Goal: Task Accomplishment & Management: Manage account settings

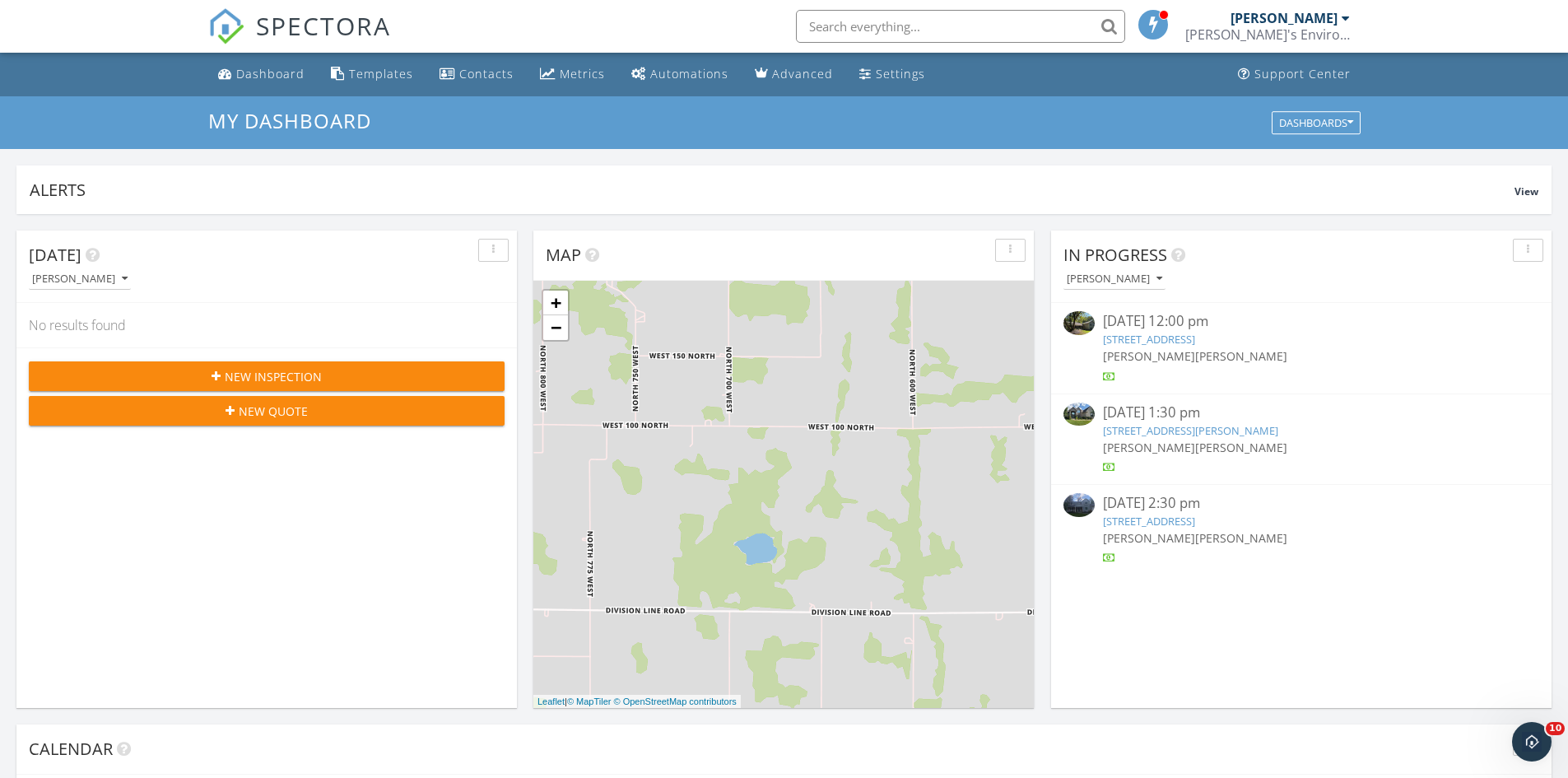
scroll to position [1523, 1593]
click at [996, 19] on input "text" at bounding box center [960, 26] width 329 height 33
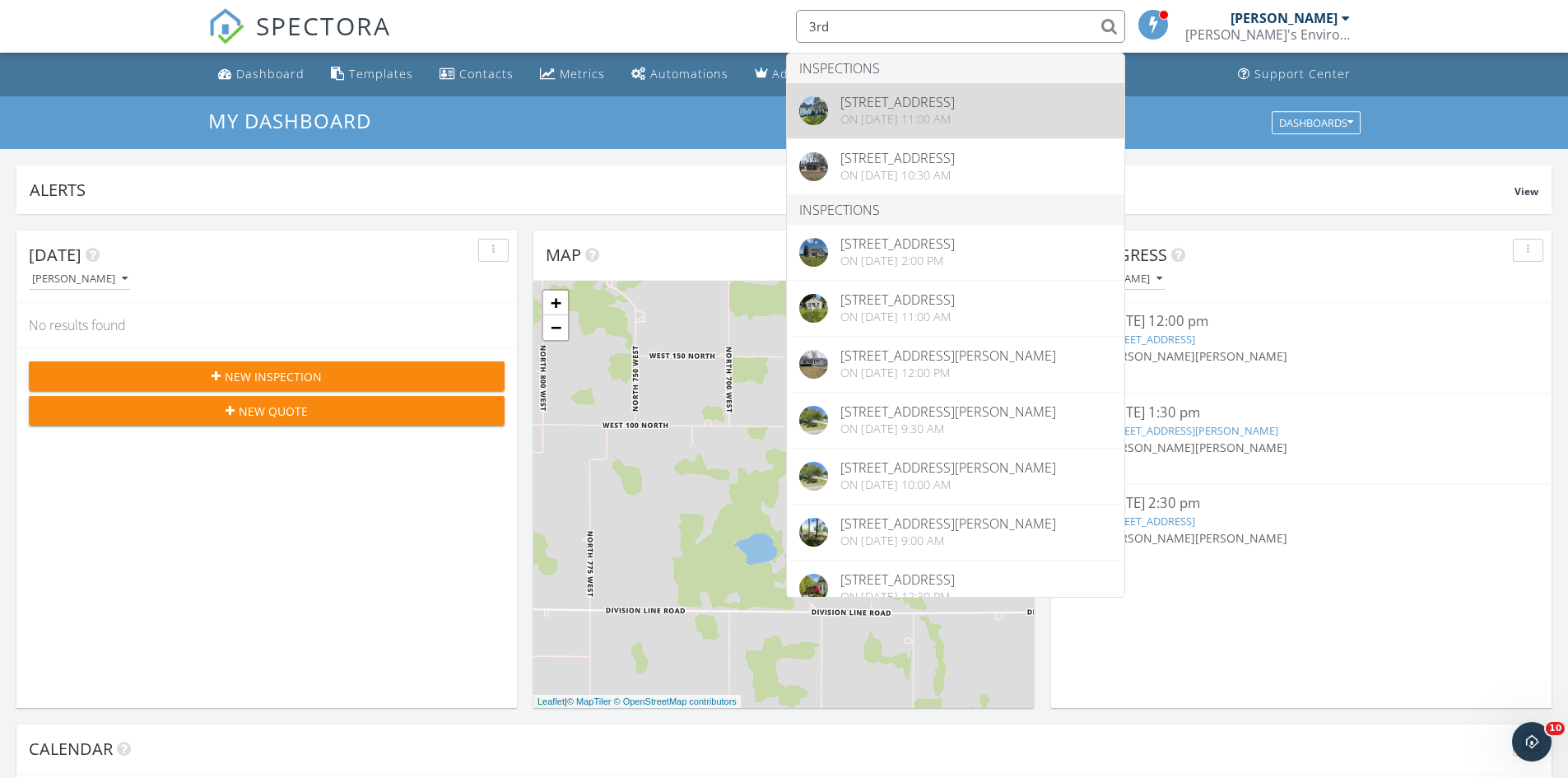
type input "3rd"
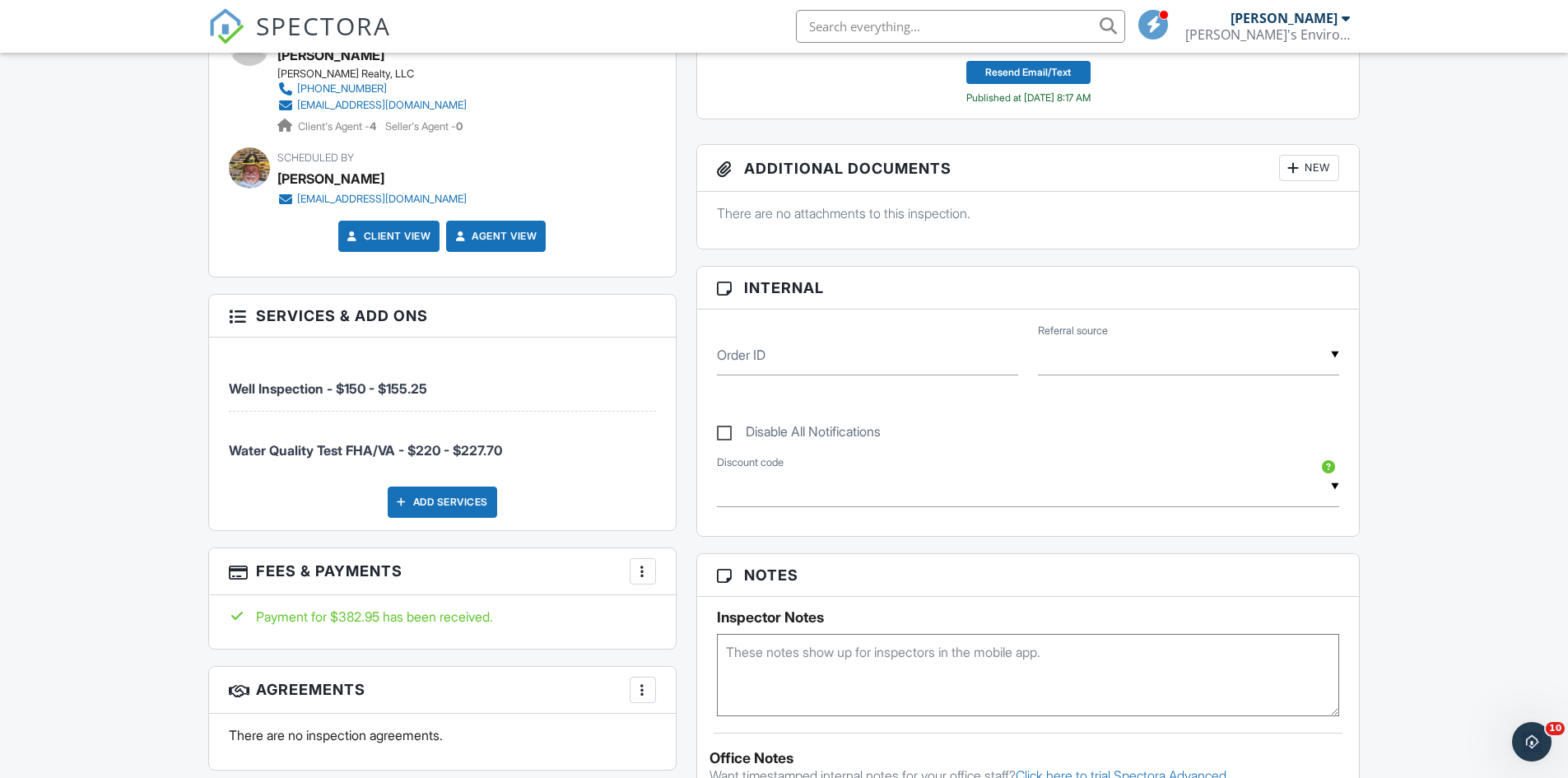
scroll to position [823, 0]
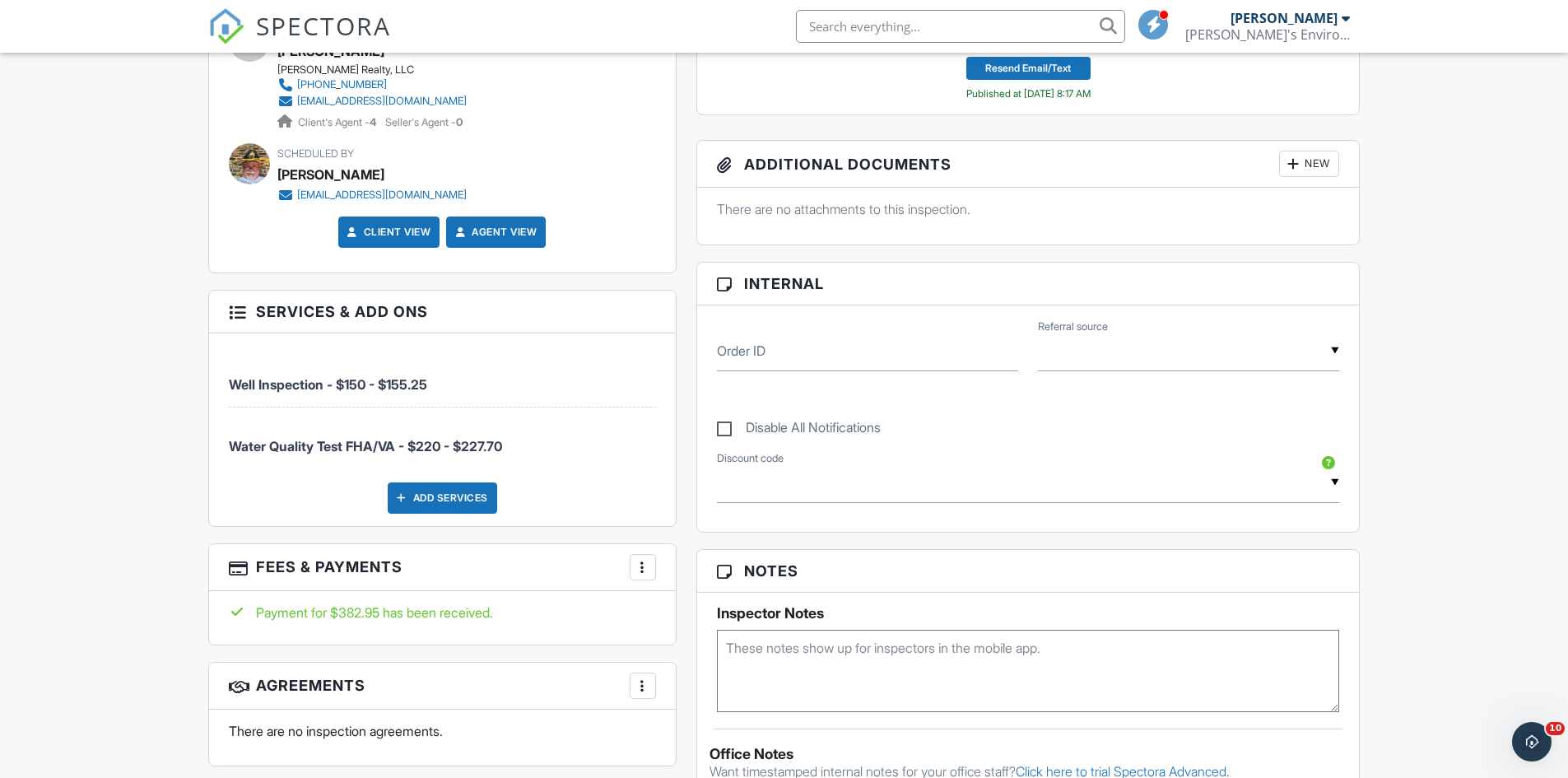
click at [645, 563] on div at bounding box center [642, 567] width 17 height 17
click at [707, 705] on li "View Invoice" at bounding box center [725, 700] width 172 height 41
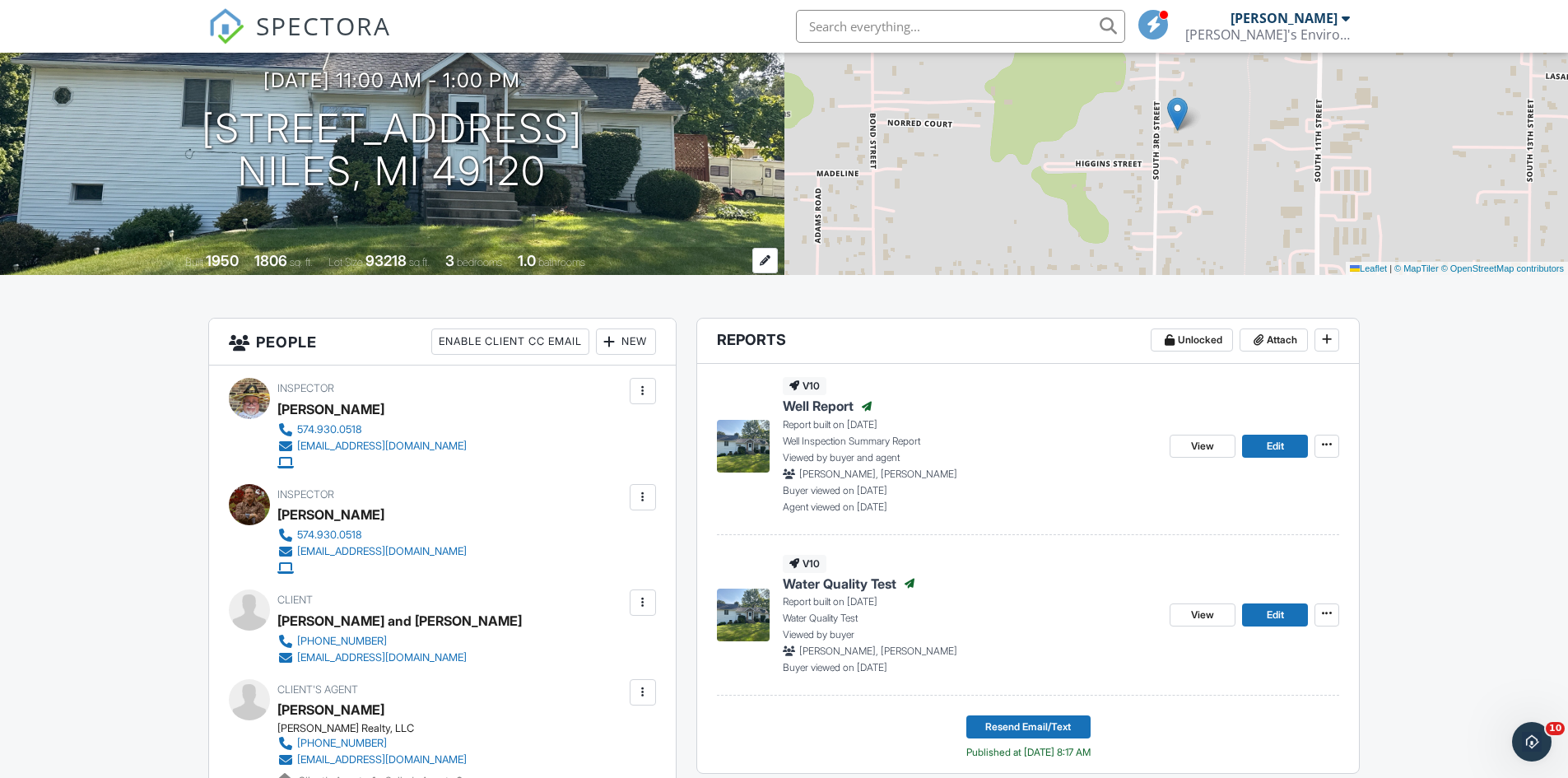
scroll to position [0, 0]
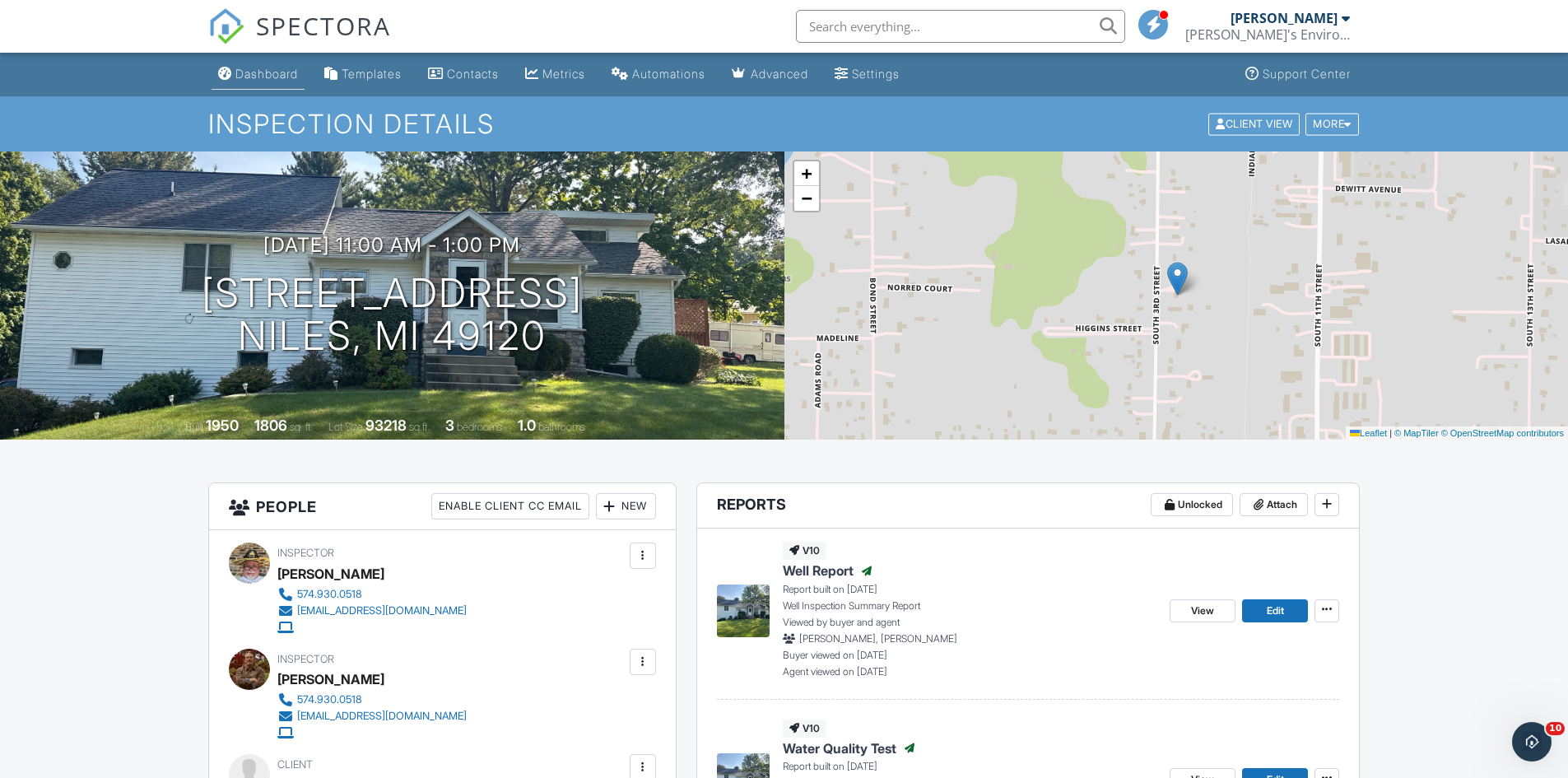
click at [245, 73] on div "Dashboard" at bounding box center [267, 73] width 63 height 14
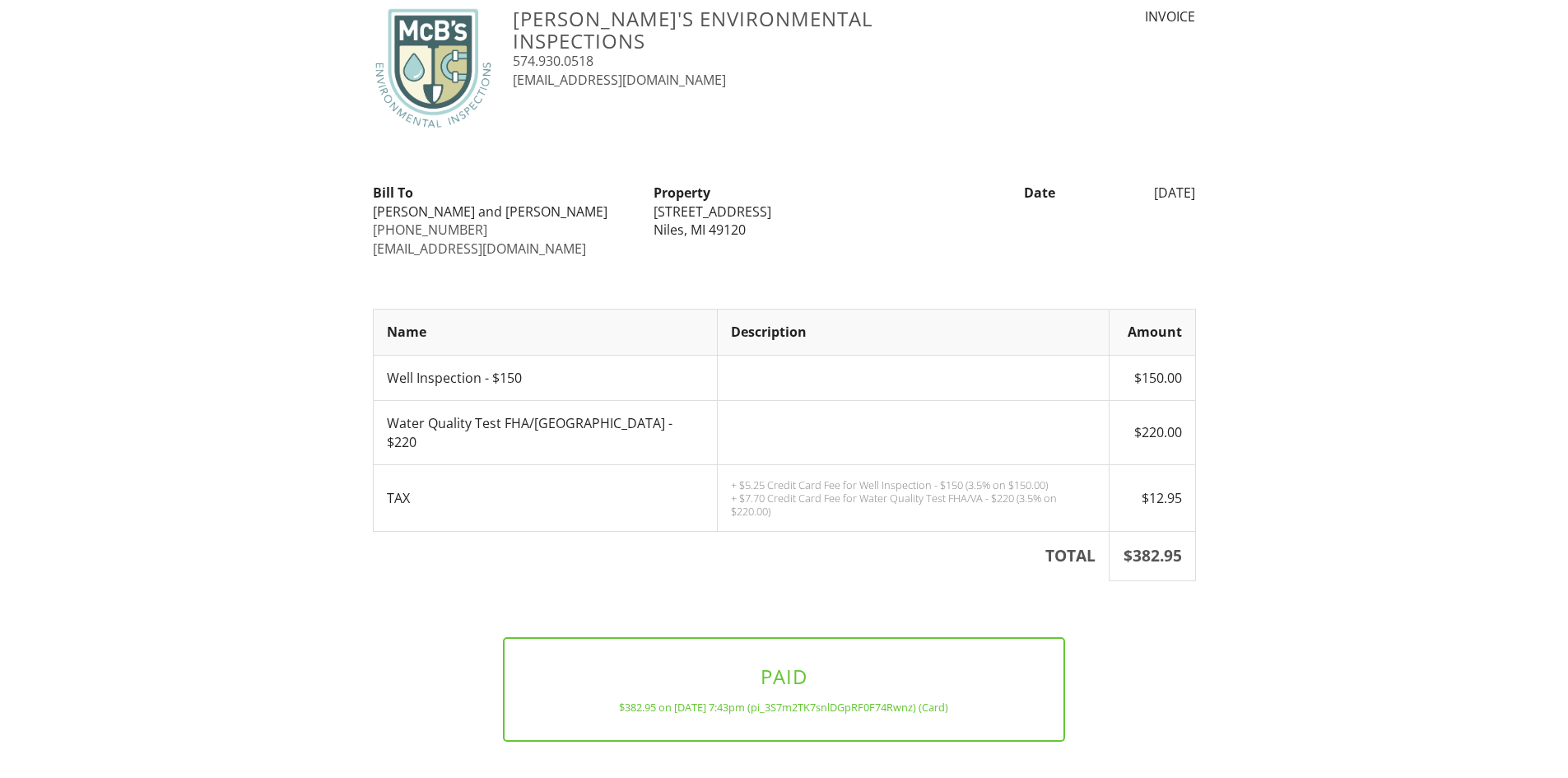
scroll to position [88, 0]
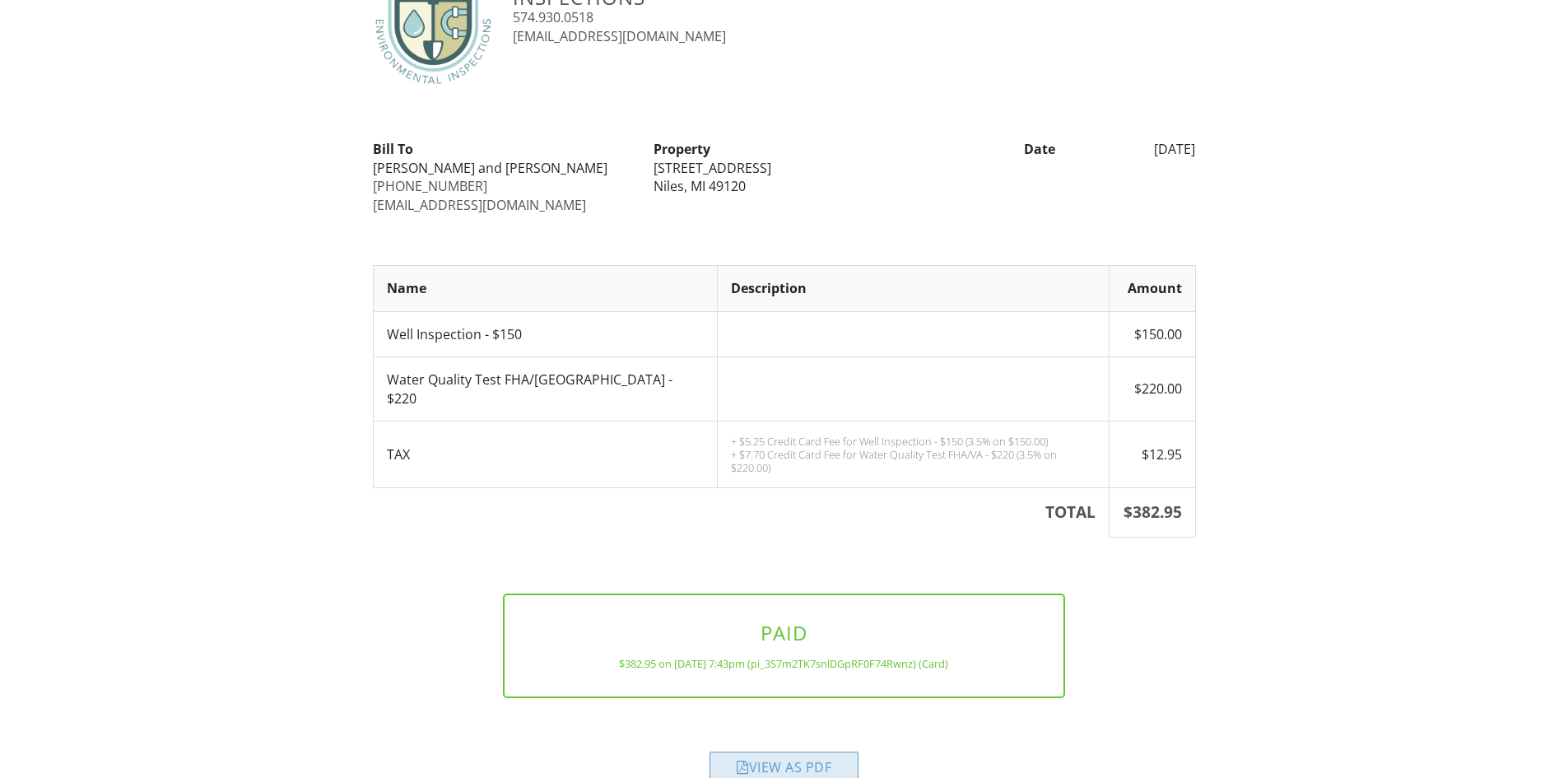
click at [810, 752] on div "View as PDF" at bounding box center [784, 766] width 149 height 29
